Goal: Task Accomplishment & Management: Use online tool/utility

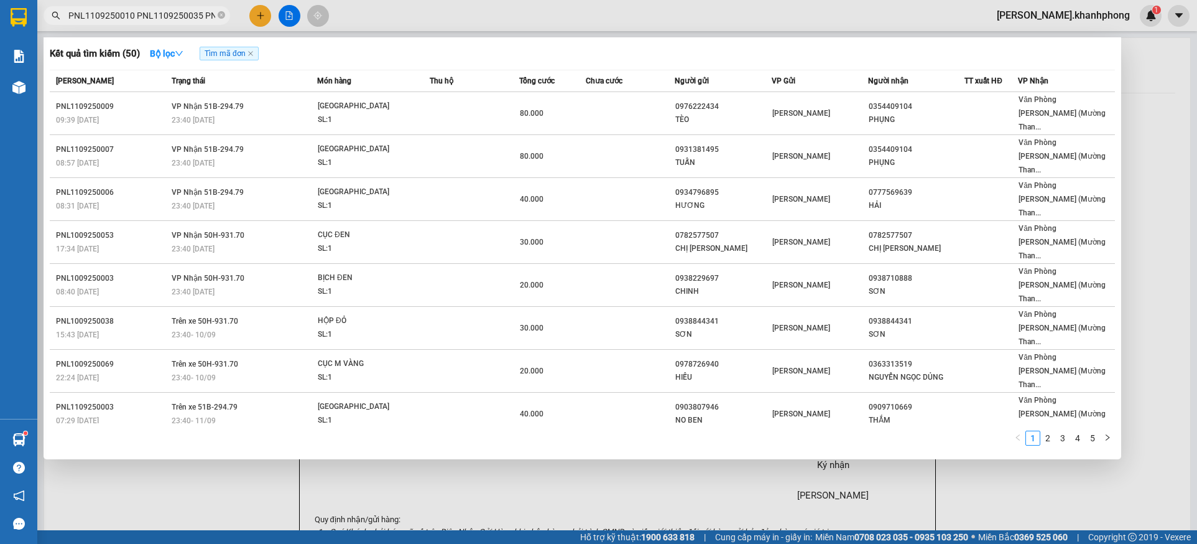
click at [418, 455] on div at bounding box center [598, 272] width 1197 height 544
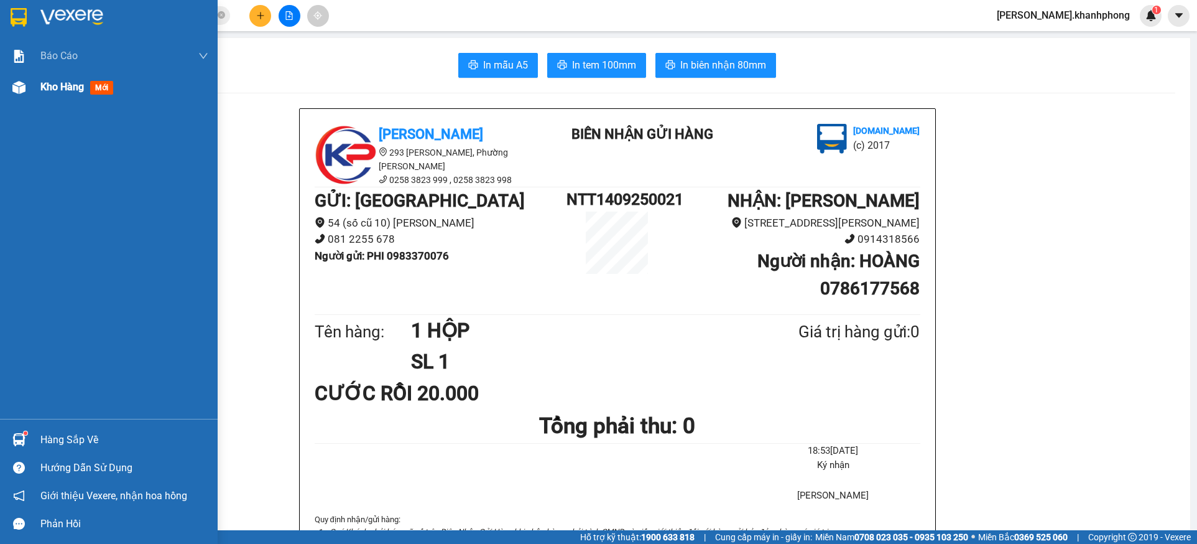
drag, startPoint x: 50, startPoint y: 90, endPoint x: 68, endPoint y: 84, distance: 18.9
click at [50, 88] on span "Kho hàng" at bounding box center [62, 87] width 44 height 12
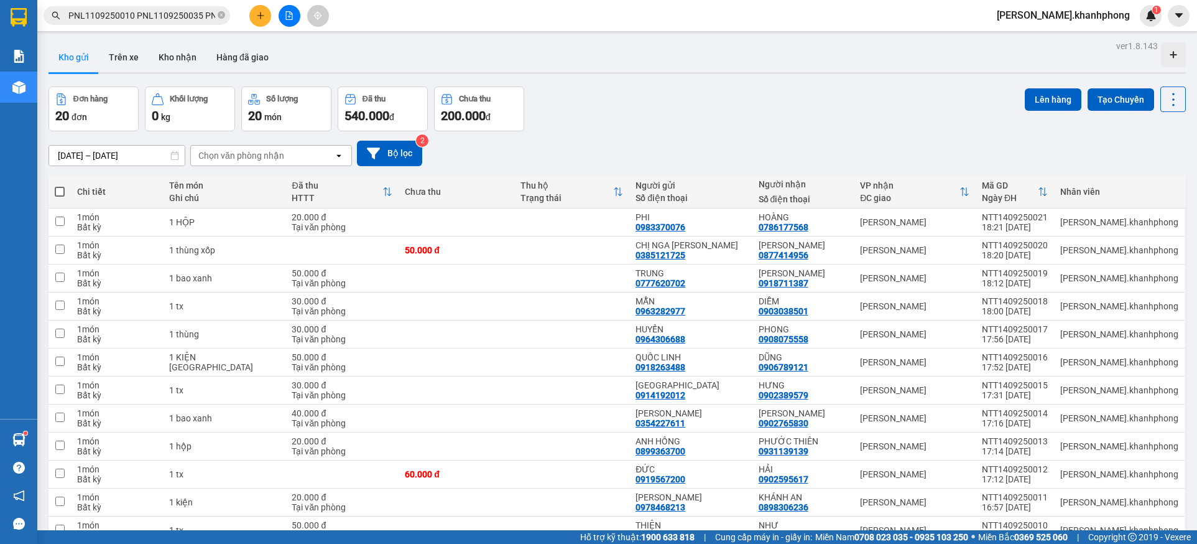
click at [60, 191] on span at bounding box center [60, 192] width 10 height 10
click at [60, 185] on input "checkbox" at bounding box center [60, 185] width 0 height 0
checkbox input "true"
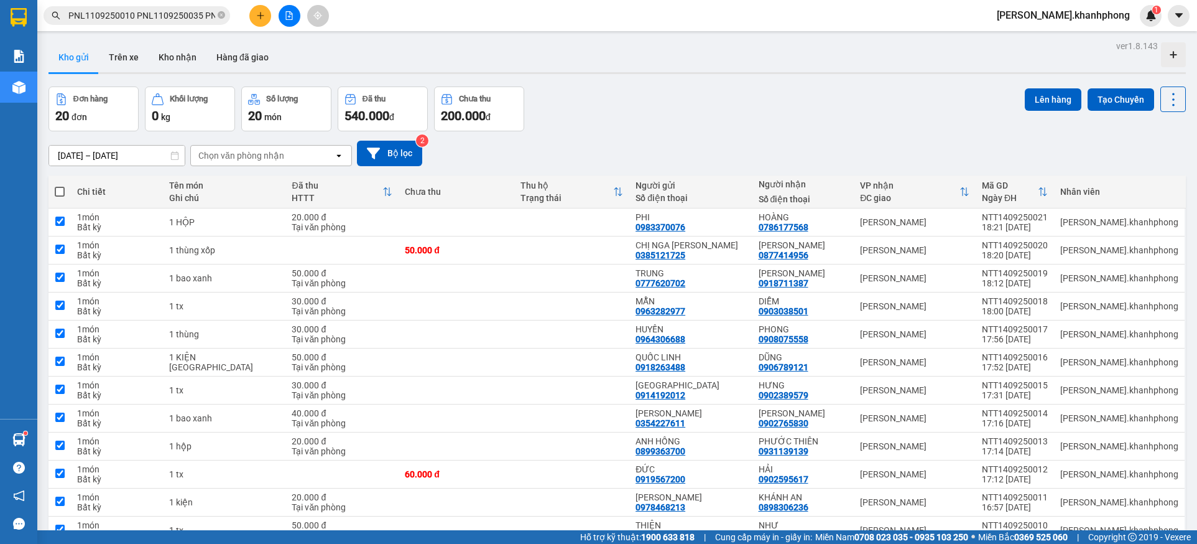
checkbox input "true"
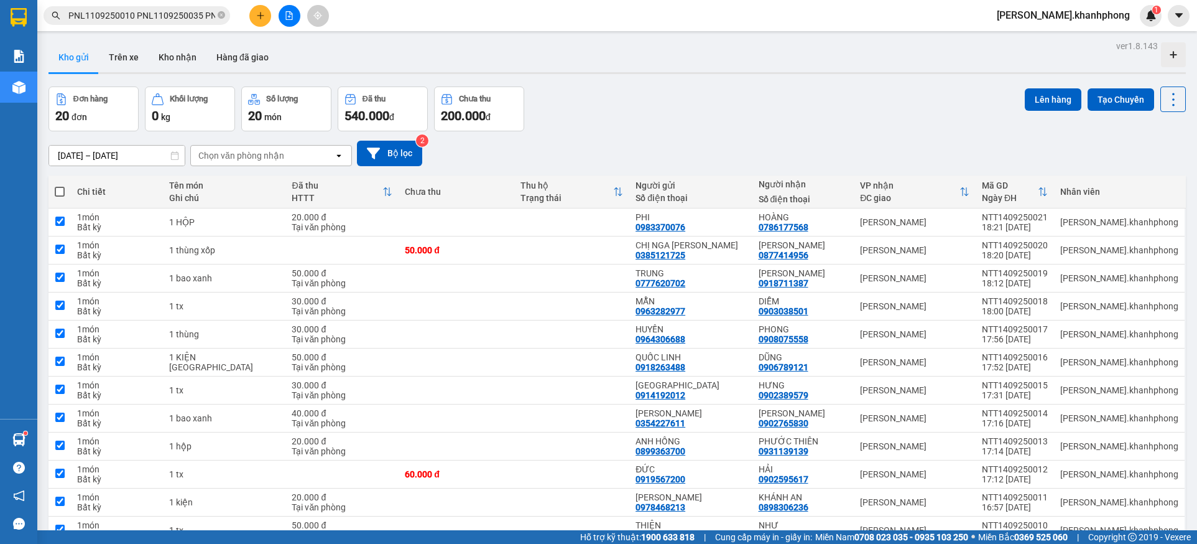
checkbox input "true"
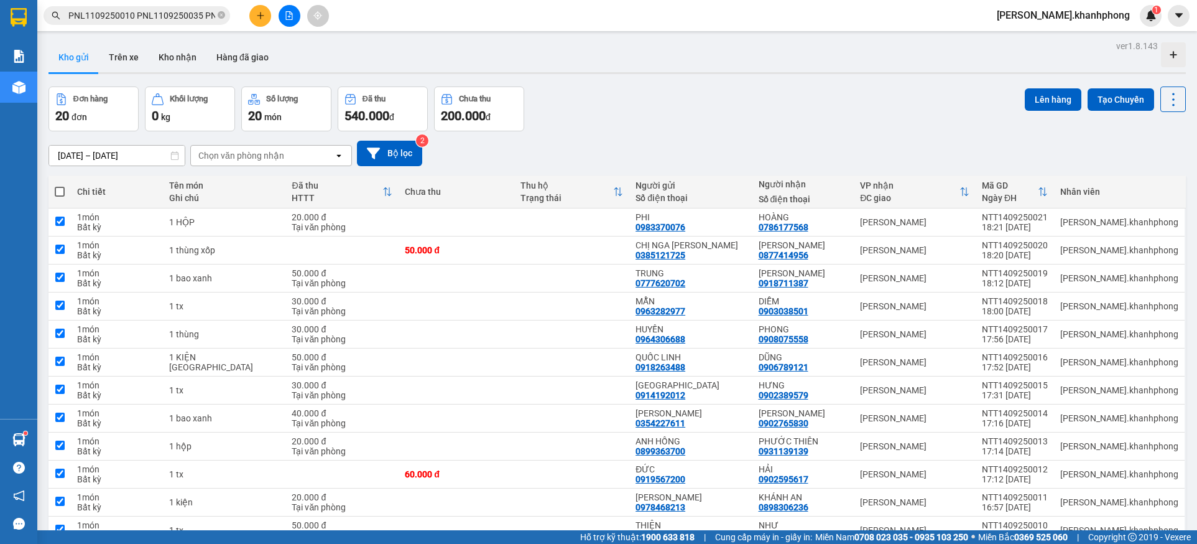
checkbox input "true"
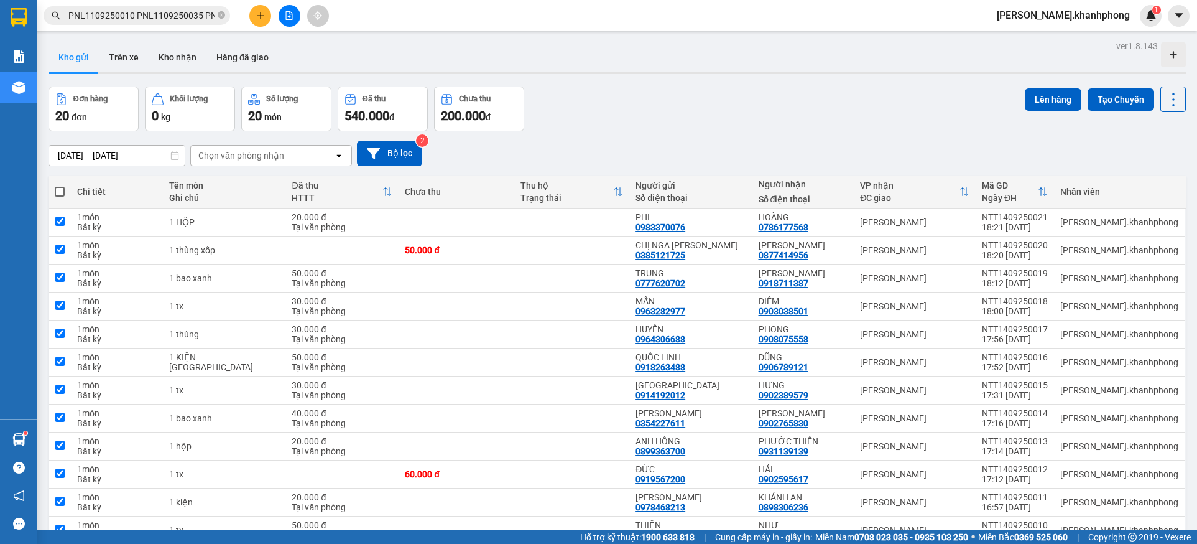
checkbox input "true"
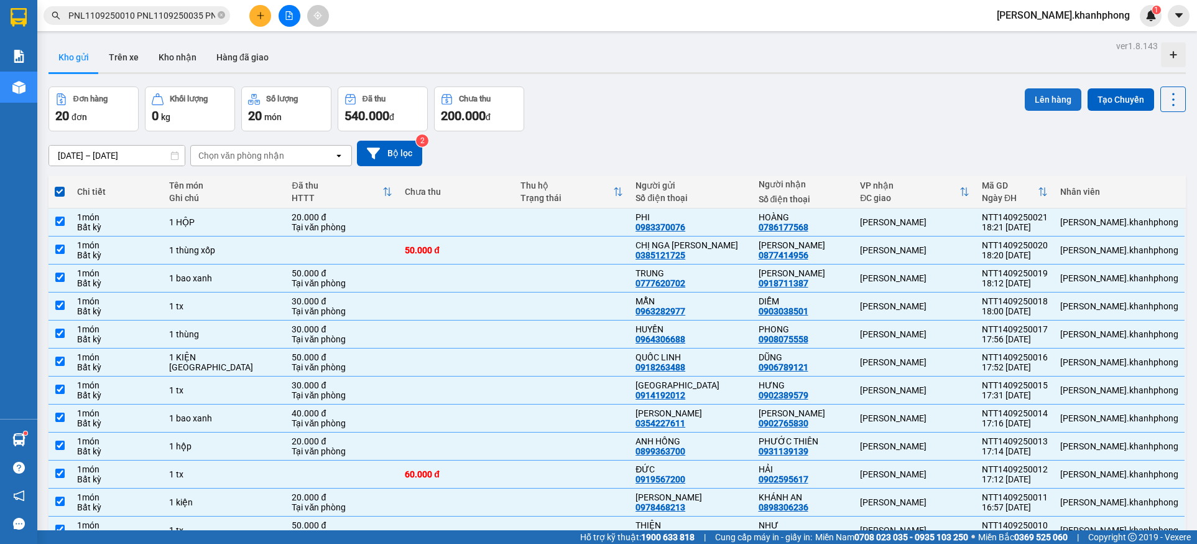
click at [1029, 97] on button "Lên hàng" at bounding box center [1053, 99] width 57 height 22
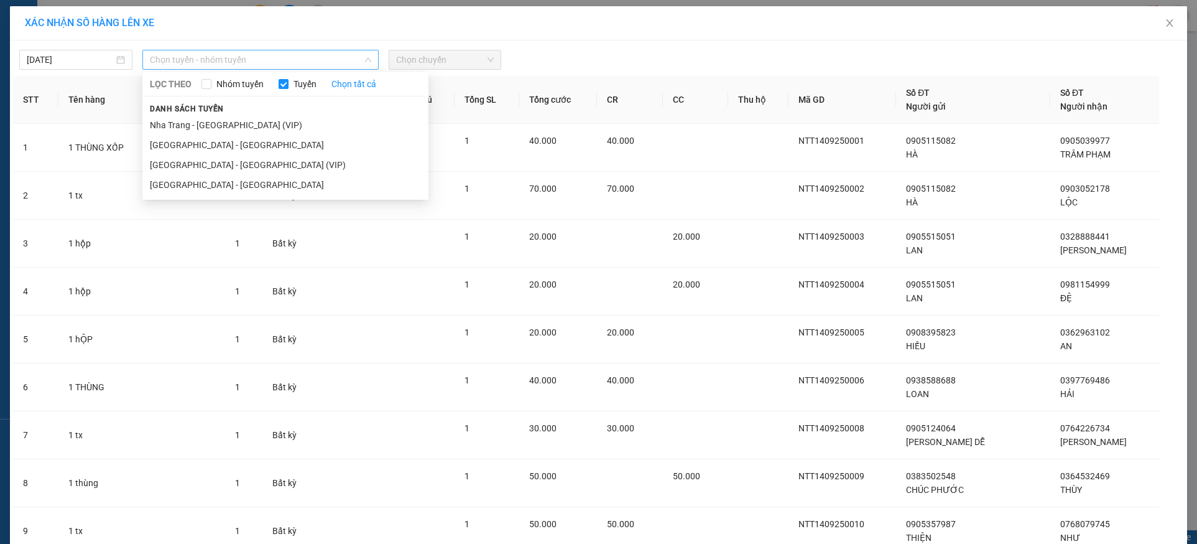
click at [221, 57] on span "Chọn tuyến - nhóm tuyến" at bounding box center [260, 59] width 221 height 19
click at [205, 127] on li "Nha Trang - [GEOGRAPHIC_DATA] (VIP)" at bounding box center [285, 125] width 286 height 20
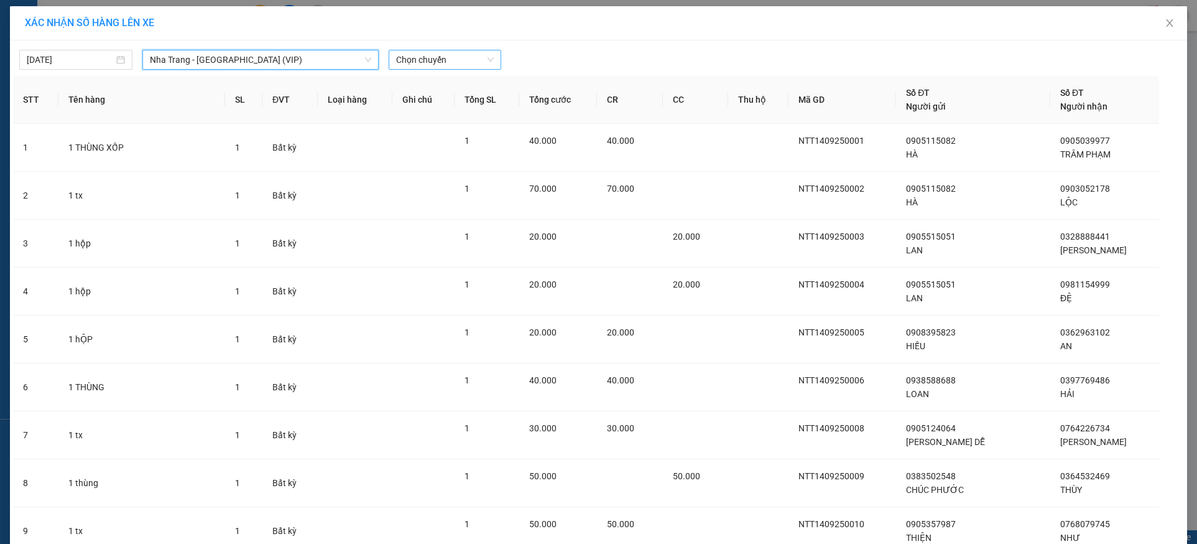
click at [454, 60] on span "Chọn chuyến" at bounding box center [445, 59] width 98 height 19
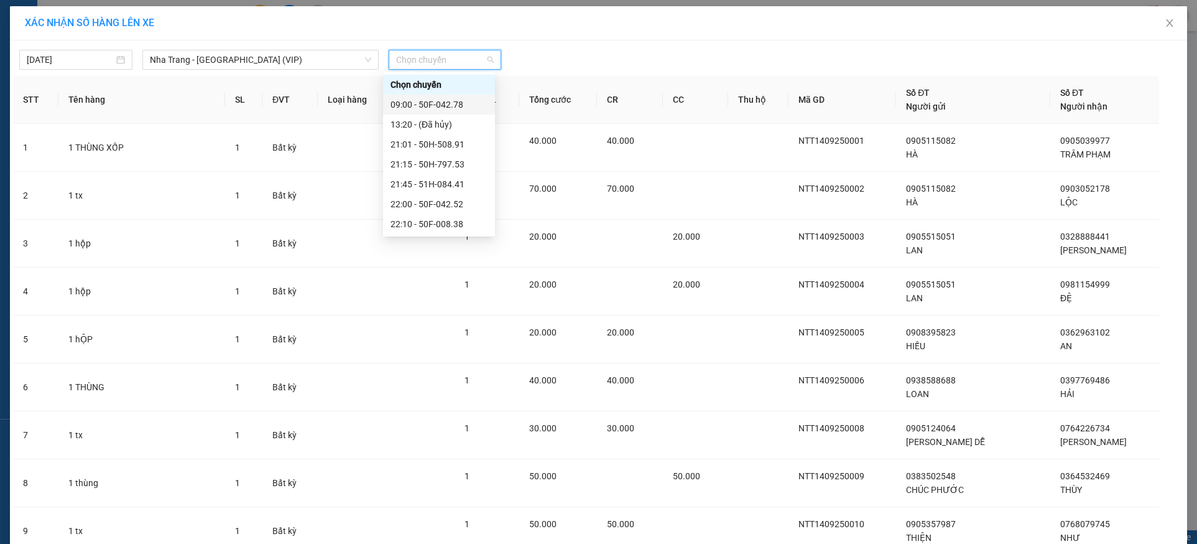
scroll to position [219, 0]
click at [472, 219] on div "23:05 (TC) - 51B-294.79" at bounding box center [439, 224] width 97 height 14
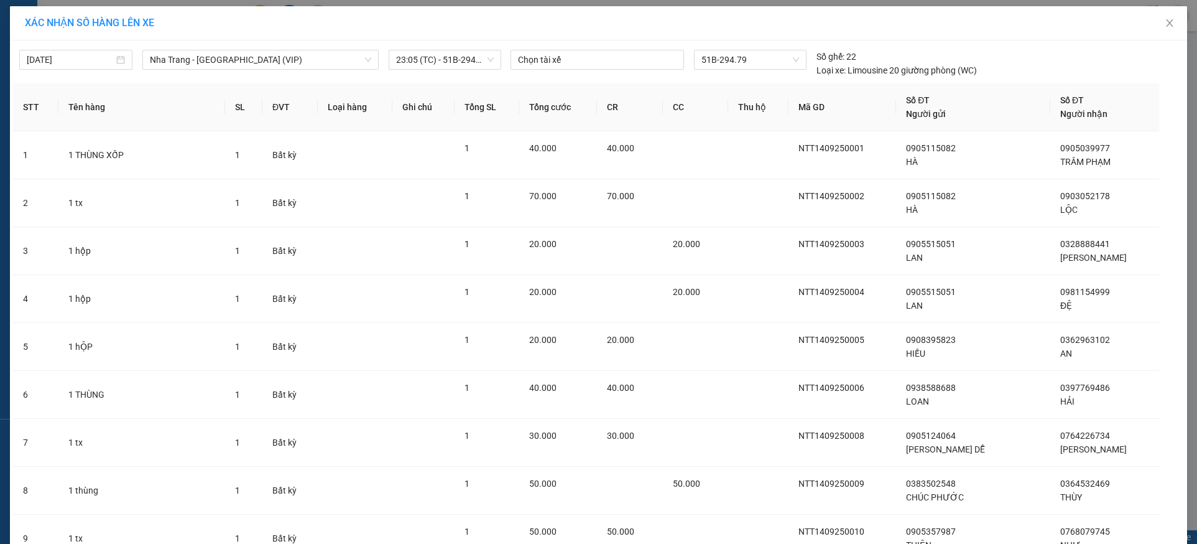
scroll to position [636, 0]
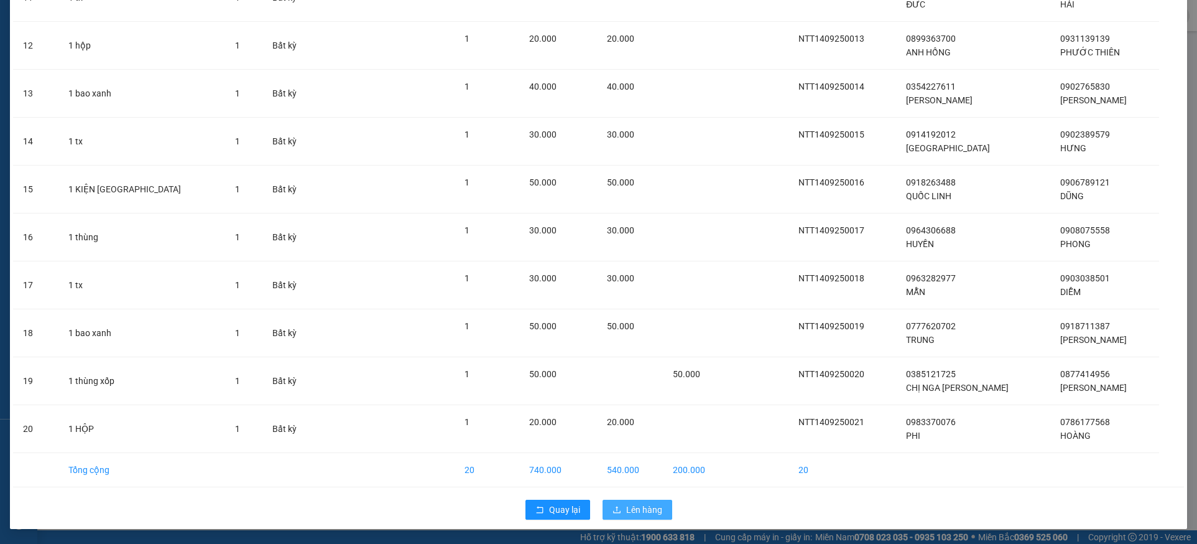
click at [630, 510] on span "Lên hàng" at bounding box center [644, 509] width 36 height 14
